Goal: Register for event/course

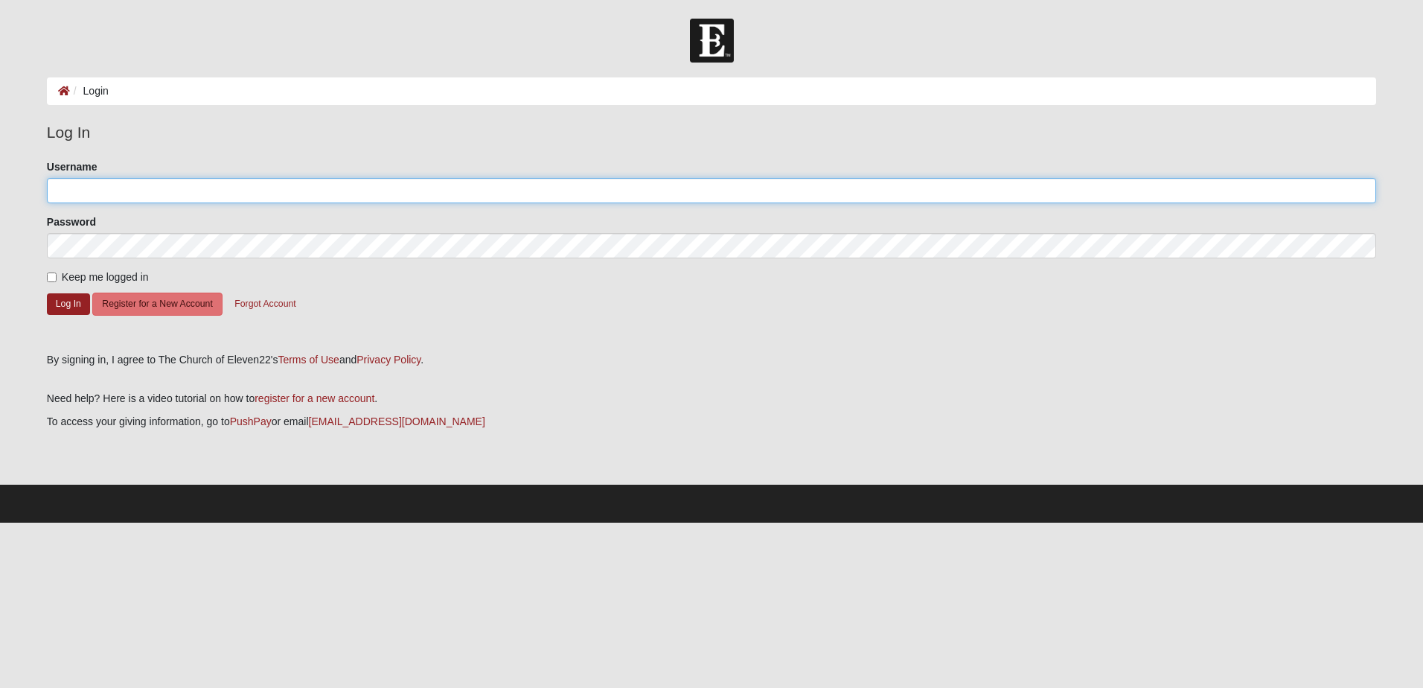
click at [190, 180] on input "Username" at bounding box center [711, 190] width 1329 height 25
type input "[EMAIL_ADDRESS][DOMAIN_NAME]"
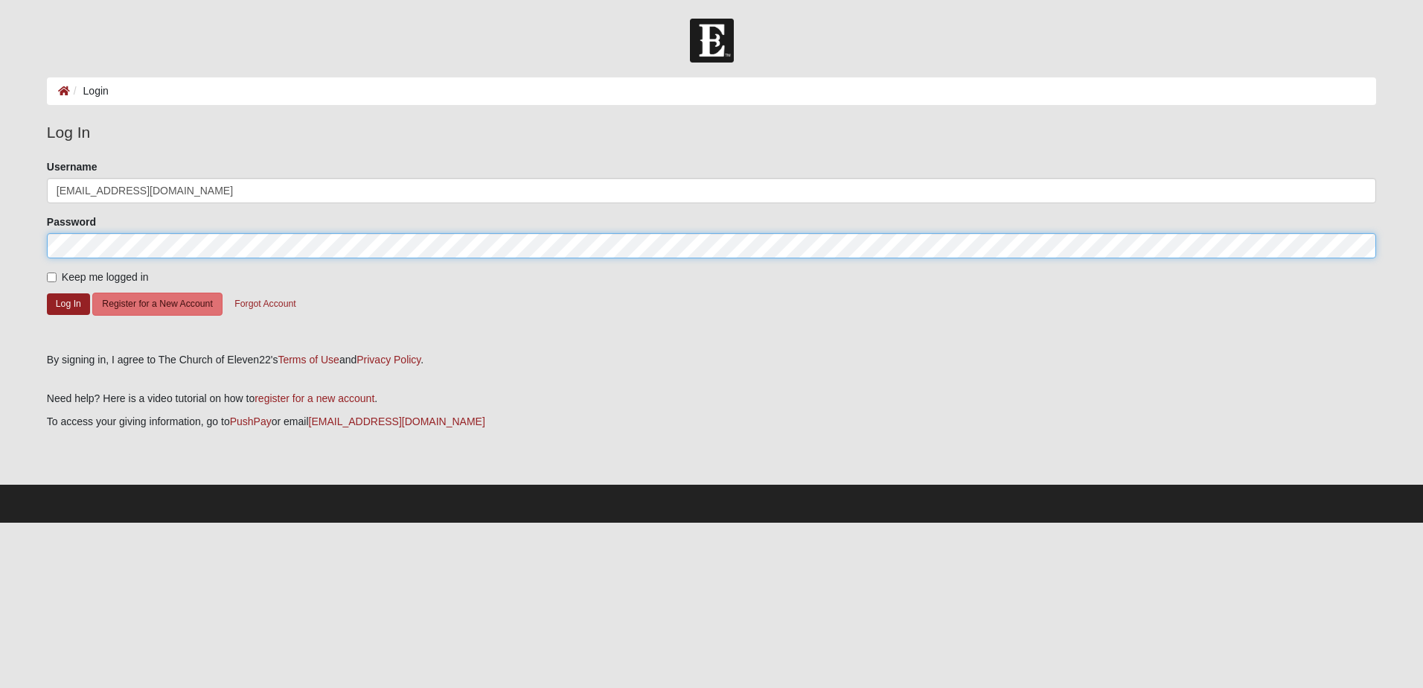
click at [47, 293] on button "Log In" at bounding box center [68, 304] width 43 height 22
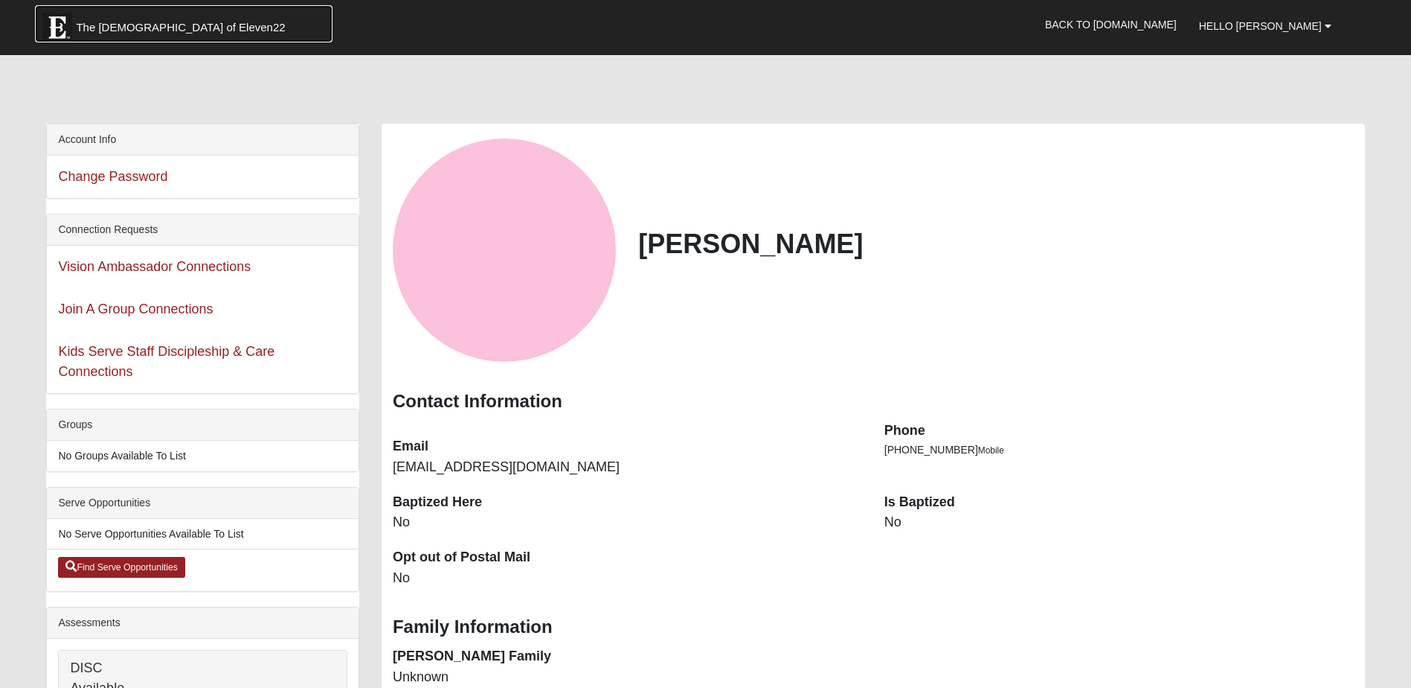
click at [114, 22] on span "The Church of Eleven22" at bounding box center [180, 27] width 209 height 15
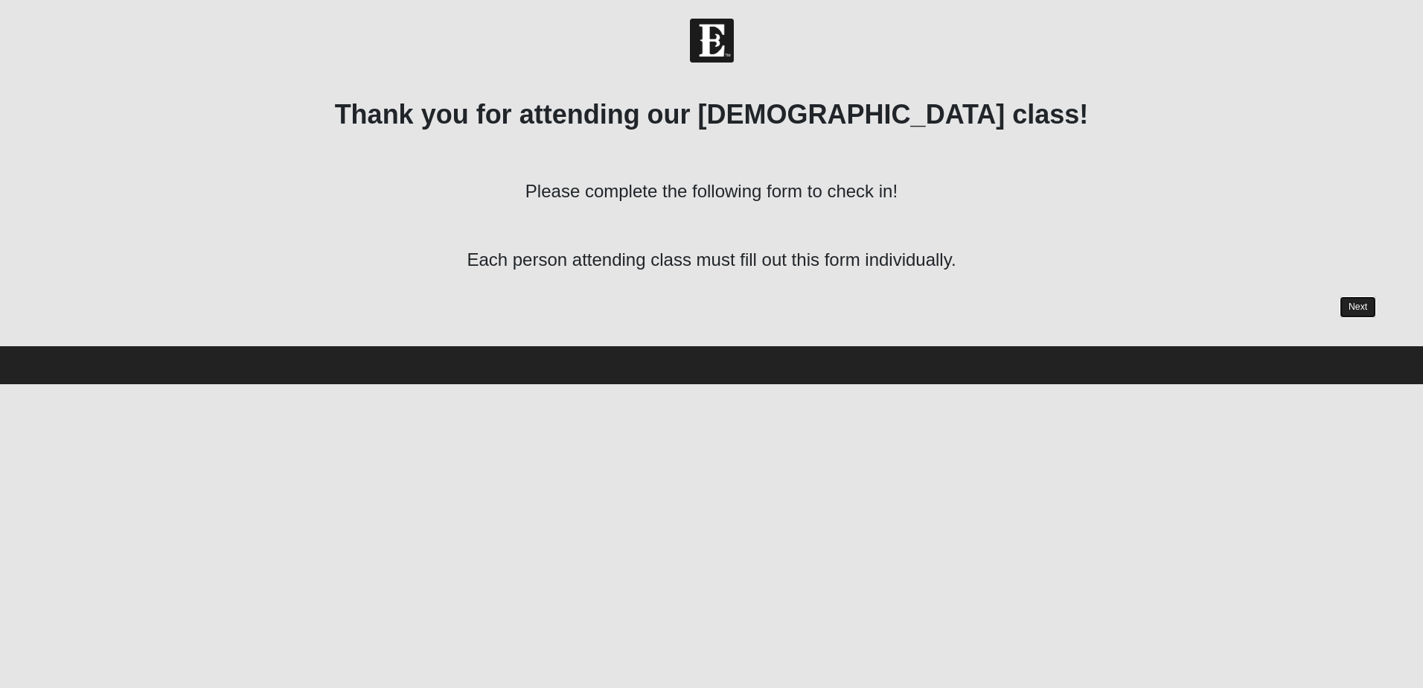
click at [1350, 304] on link "Next" at bounding box center [1357, 307] width 36 height 22
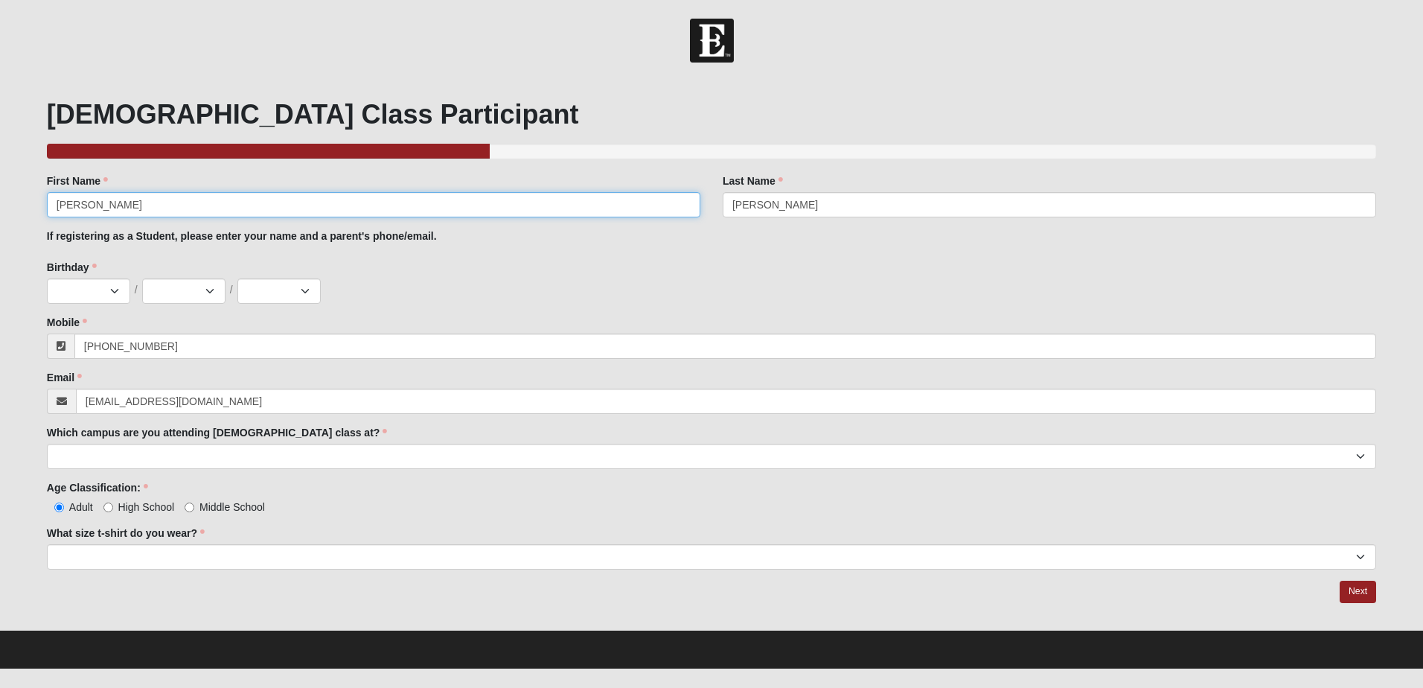
click at [375, 217] on input "Heather" at bounding box center [373, 204] width 653 height 25
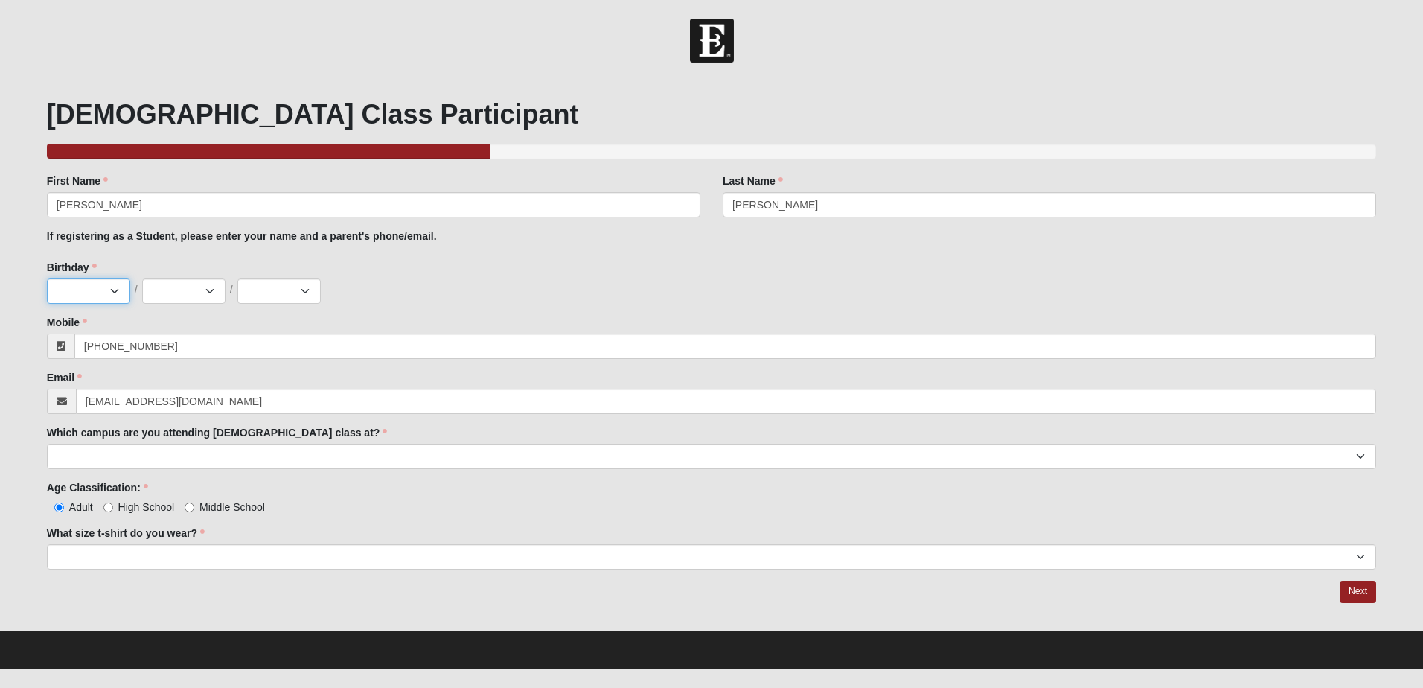
click at [118, 289] on select "Jan Feb Mar Apr May Jun Jul Aug Sep Oct Nov Dec" at bounding box center [88, 290] width 83 height 25
select select "12"
click at [47, 278] on select "Jan Feb Mar Apr May Jun Jul Aug Sep Oct Nov Dec" at bounding box center [88, 290] width 83 height 25
click at [204, 295] on select "1 2 3 4 5 6 7 8 9 10 11 12 13 14 15 16 17 18 19 20 21 22 23 24 25 26 27 28 29 3…" at bounding box center [183, 290] width 83 height 25
select select "22"
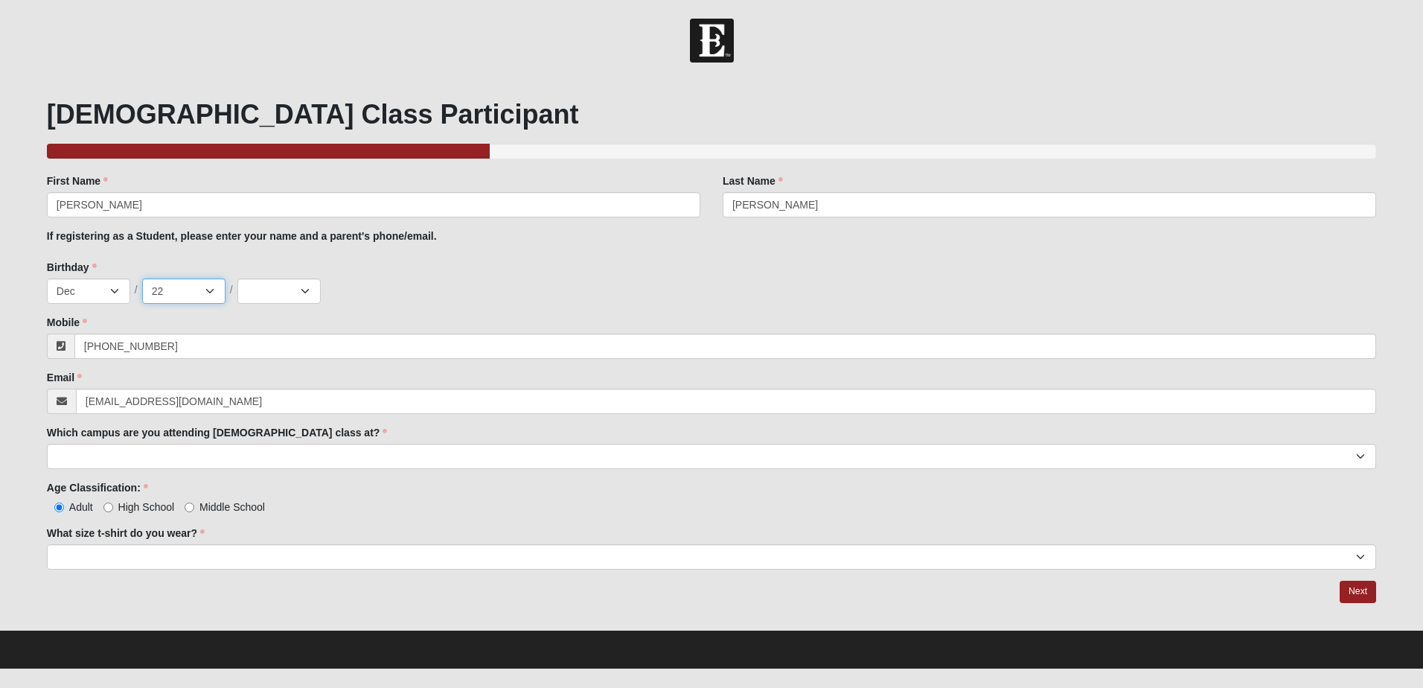
click at [142, 278] on select "1 2 3 4 5 6 7 8 9 10 11 12 13 14 15 16 17 18 19 20 21 22 23 24 25 26 27 28 29 3…" at bounding box center [183, 290] width 83 height 25
click at [307, 291] on select "2025 2024 2023 2022 2021 2020 2019 2018 2017 2016 2015 2014 2013 2012 2011 2010…" at bounding box center [278, 290] width 83 height 25
select select "1982"
click at [237, 278] on select "2025 2024 2023 2022 2021 2020 2019 2018 2017 2016 2015 2014 2013 2012 2011 2010…" at bounding box center [278, 290] width 83 height 25
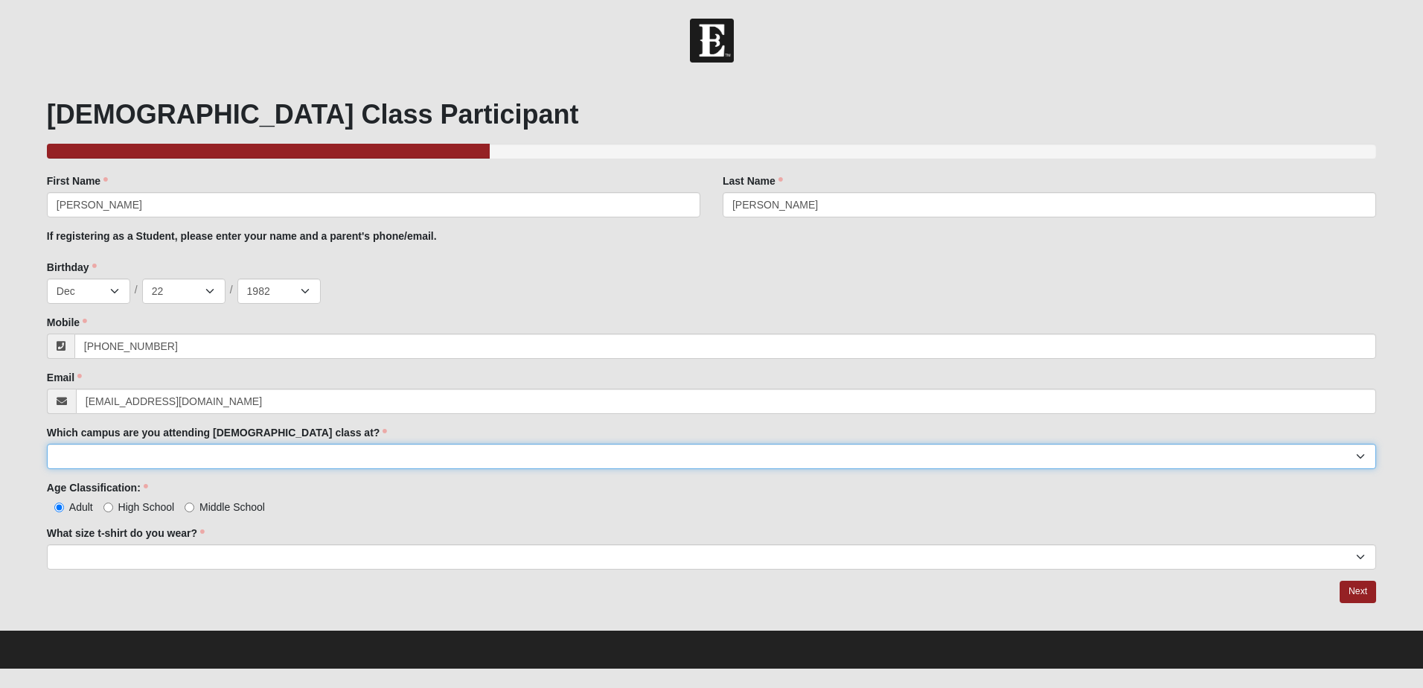
click at [736, 461] on select "Arlington Baymeadows Eleven22 Online Fleming Island Jesup Mandarin North Jax Or…" at bounding box center [711, 455] width 1329 height 25
select select "14"
click at [47, 443] on select "Arlington Baymeadows Eleven22 Online Fleming Island Jesup Mandarin North Jax Or…" at bounding box center [711, 455] width 1329 height 25
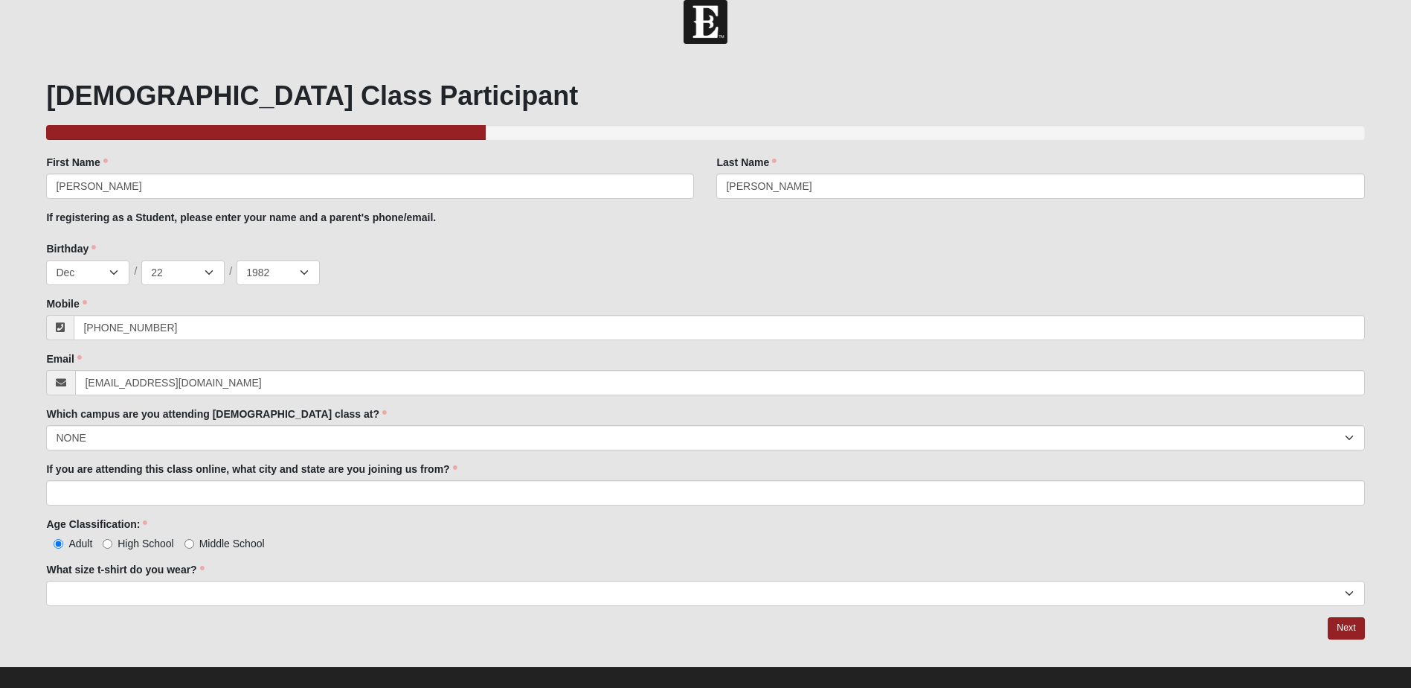
scroll to position [36, 0]
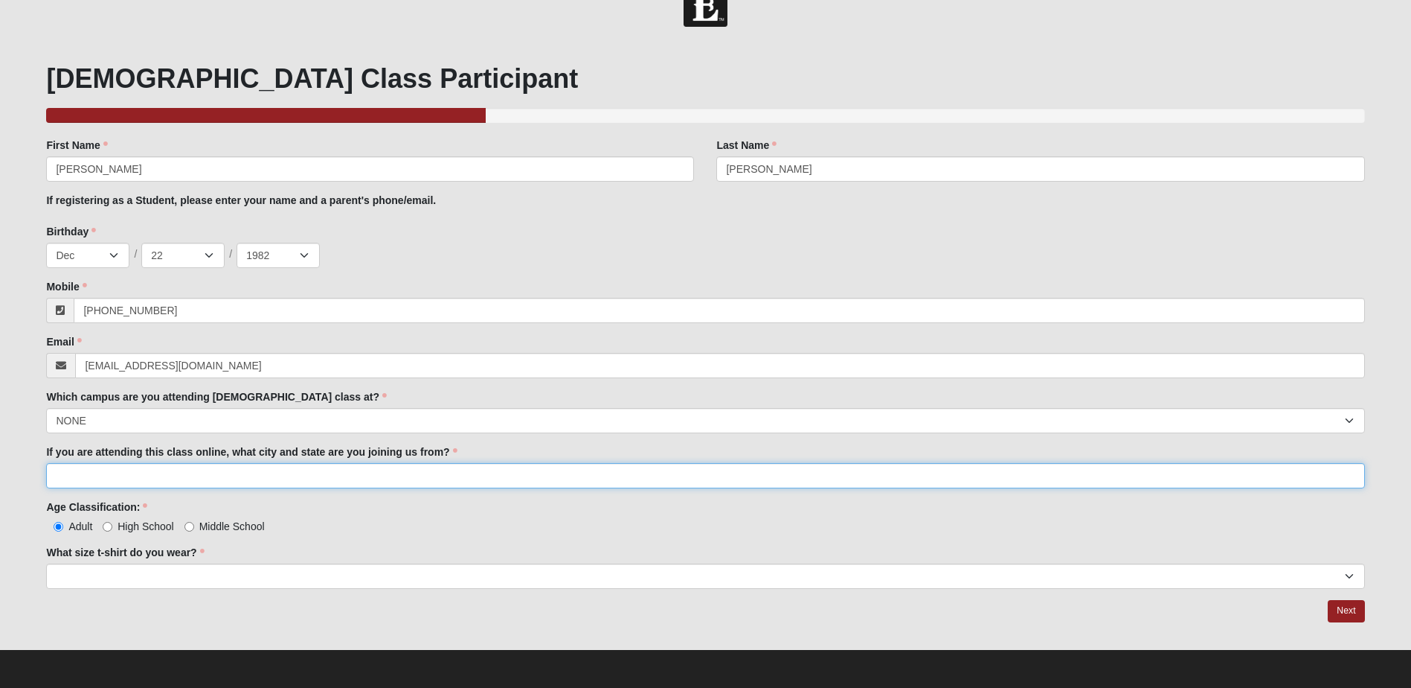
click at [332, 472] on input "If you are attending this class online, what city and state are you joining us …" at bounding box center [705, 475] width 1318 height 25
type input "Middleburg, FL"
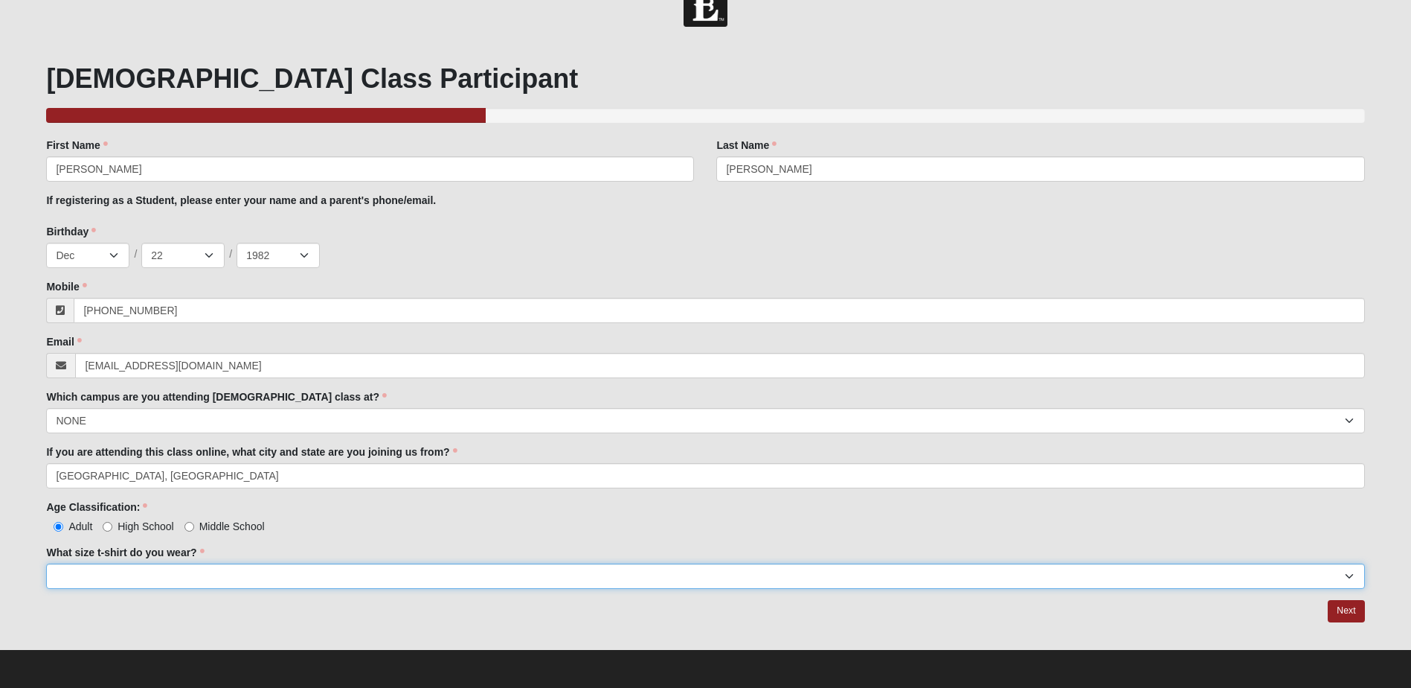
click at [238, 571] on select "Small Medium Large XL 2XL 3XL" at bounding box center [705, 575] width 1318 height 25
click at [46, 563] on select "Small Medium Large XL 2XL 3XL" at bounding box center [705, 575] width 1318 height 25
click at [170, 573] on select "Small Medium Large XL 2XL 3XL" at bounding box center [705, 575] width 1318 height 25
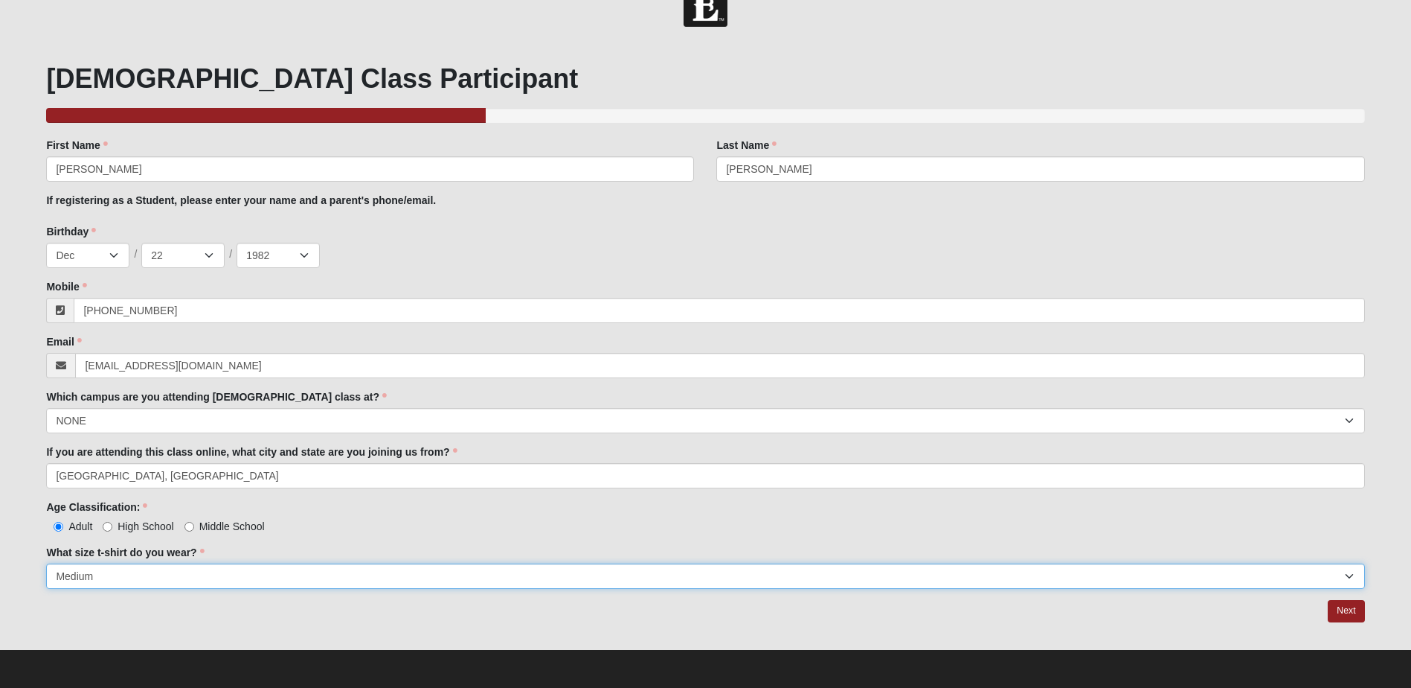
select select "Large"
click at [46, 563] on select "Small Medium Large XL 2XL 3XL" at bounding box center [705, 575] width 1318 height 25
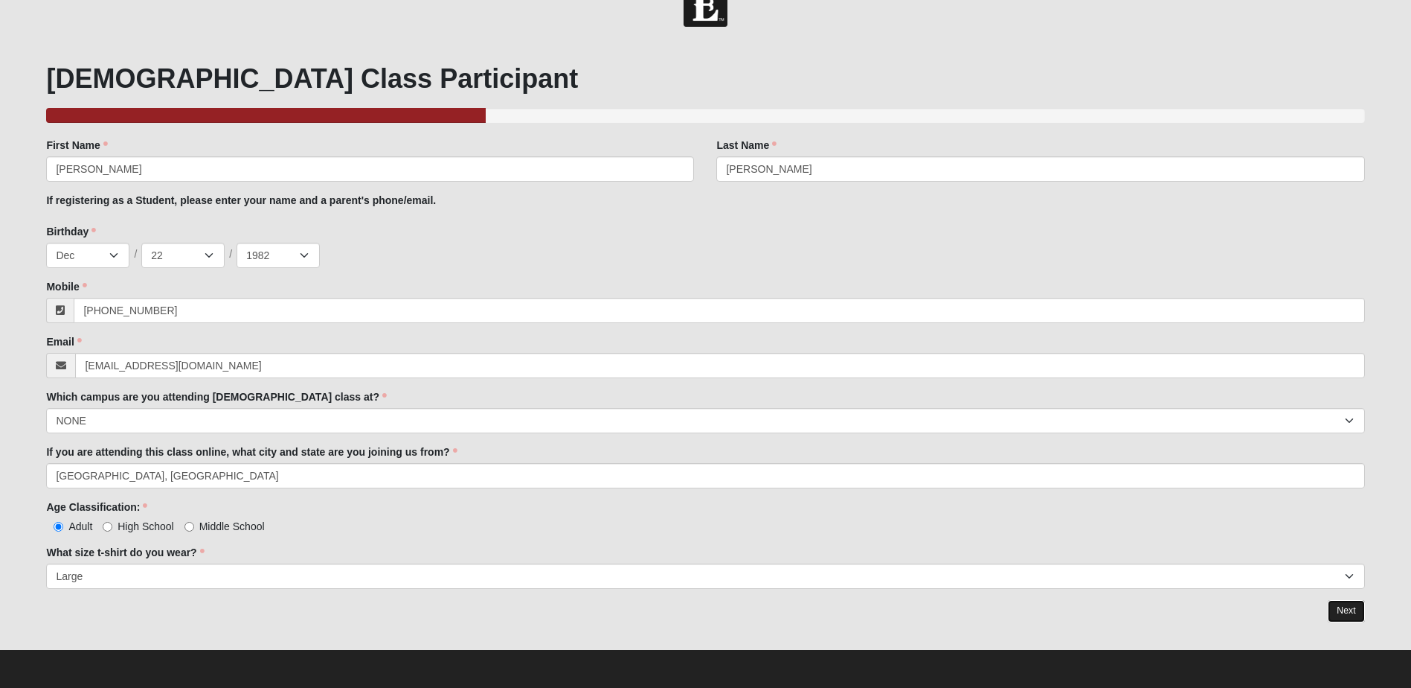
click at [1345, 603] on link "Next" at bounding box center [1346, 611] width 36 height 22
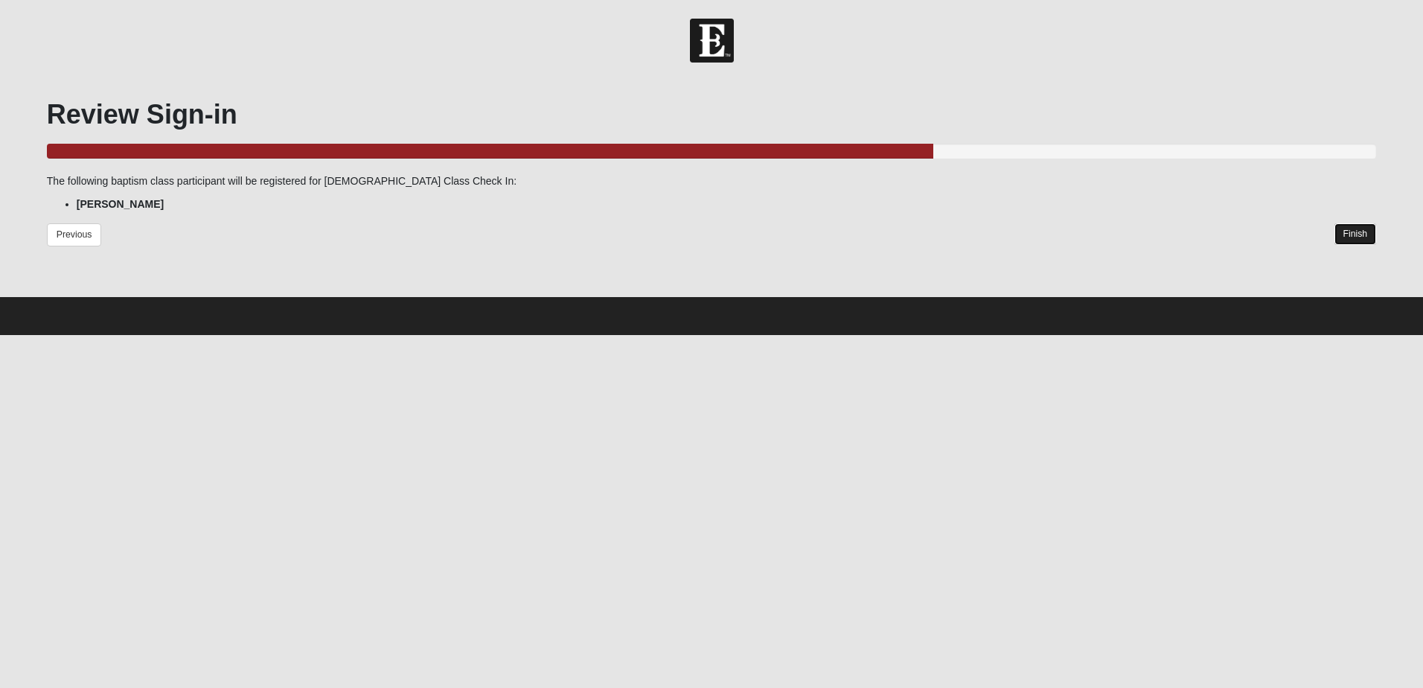
click at [1363, 232] on link "Finish" at bounding box center [1355, 234] width 42 height 22
